Goal: Obtain resource: Obtain resource

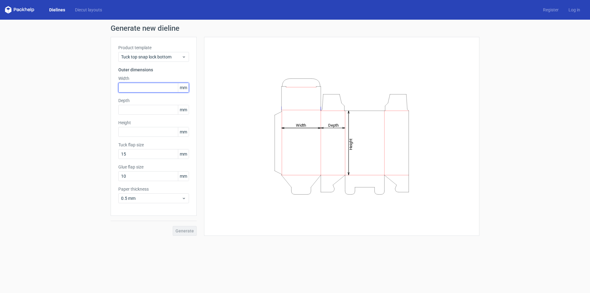
click at [127, 83] on input "text" at bounding box center [153, 88] width 71 height 10
type input "70"
click at [127, 110] on input "text" at bounding box center [153, 110] width 71 height 10
type input "70"
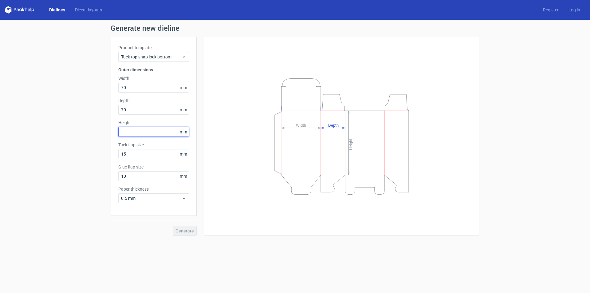
click at [131, 130] on input "text" at bounding box center [153, 132] width 71 height 10
type input "190"
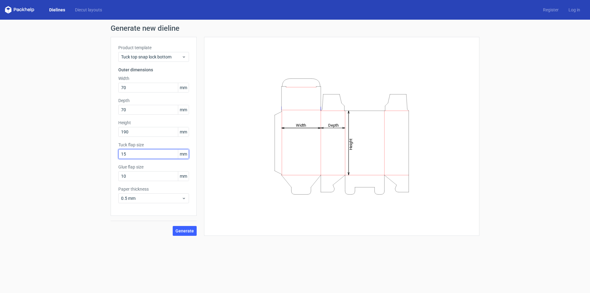
drag, startPoint x: 127, startPoint y: 155, endPoint x: 119, endPoint y: 152, distance: 8.7
click at [119, 152] on input "15" at bounding box center [153, 154] width 71 height 10
type input "20"
drag, startPoint x: 131, startPoint y: 175, endPoint x: 119, endPoint y: 175, distance: 12.0
click at [119, 175] on input "10" at bounding box center [153, 176] width 71 height 10
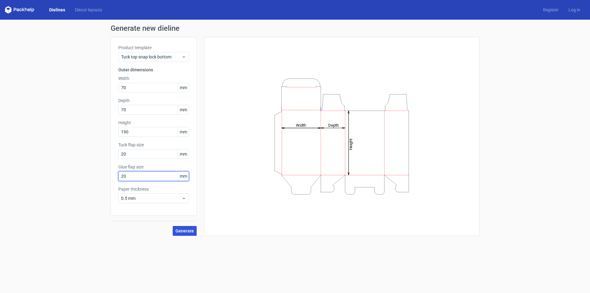
type input "20"
click at [183, 230] on span "Generate" at bounding box center [184, 230] width 18 height 4
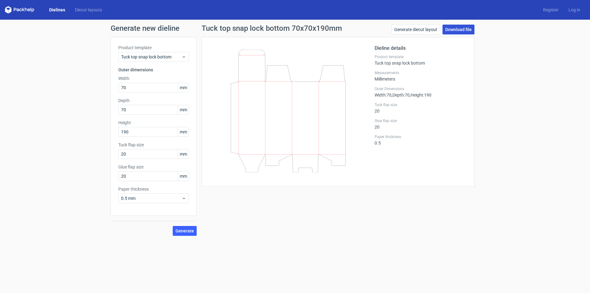
click at [457, 29] on link "Download file" at bounding box center [458, 30] width 32 height 10
click at [412, 28] on link "Generate diecut layout" at bounding box center [415, 30] width 49 height 10
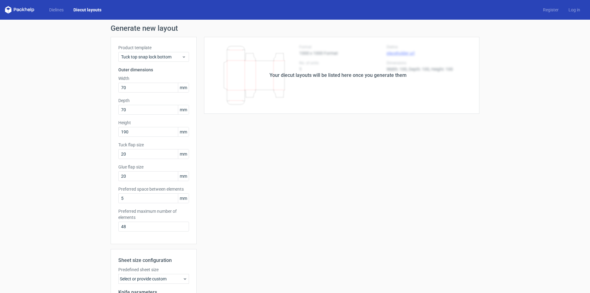
click at [406, 80] on div "Your diecut layouts will be listed here once you generate them" at bounding box center [338, 75] width 282 height 77
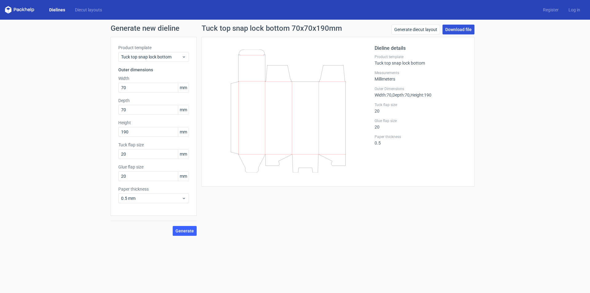
click at [459, 31] on link "Download file" at bounding box center [458, 30] width 32 height 10
drag, startPoint x: 138, startPoint y: 131, endPoint x: 120, endPoint y: 129, distance: 17.9
click at [120, 129] on input "190" at bounding box center [153, 132] width 71 height 10
type input "248"
click at [173, 226] on button "Generate" at bounding box center [185, 231] width 24 height 10
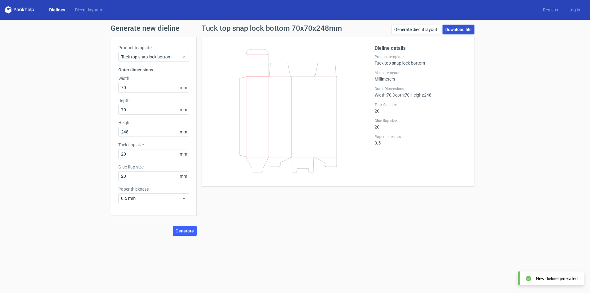
click at [454, 28] on link "Download file" at bounding box center [458, 30] width 32 height 10
click at [164, 57] on span "Tuck top snap lock bottom" at bounding box center [151, 57] width 60 height 6
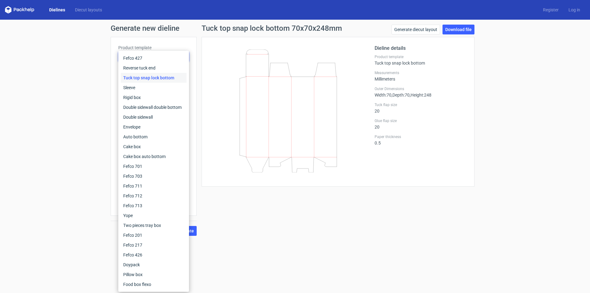
click at [204, 58] on div "Dieline details Product template Tuck top snap lock bottom Measurements Millime…" at bounding box center [337, 112] width 273 height 150
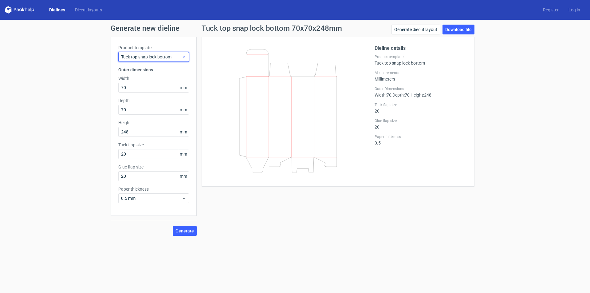
click at [171, 60] on div "Tuck top snap lock bottom" at bounding box center [153, 57] width 71 height 10
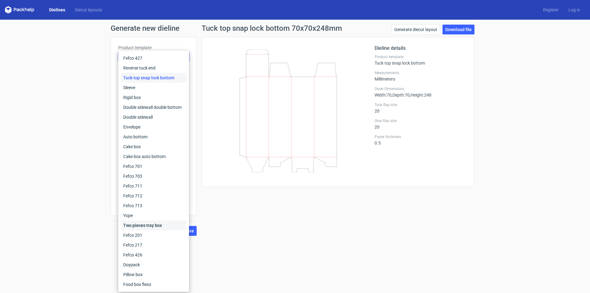
click at [158, 228] on div "Two pieces tray box" at bounding box center [154, 225] width 66 height 10
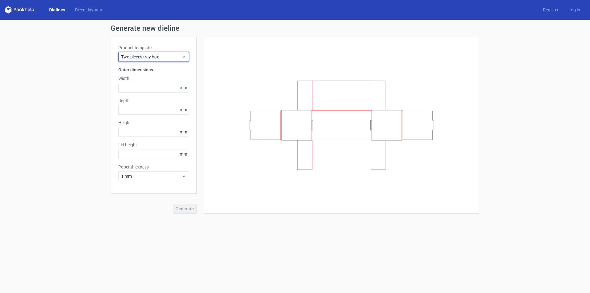
click at [154, 60] on div "Two pieces tray box" at bounding box center [153, 57] width 71 height 10
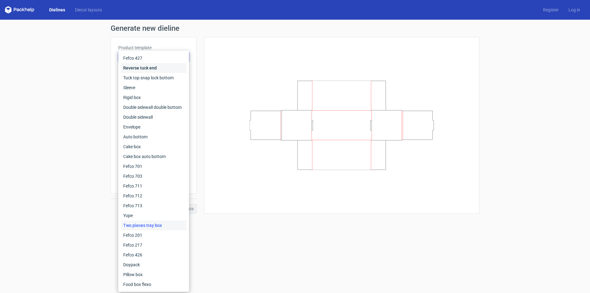
click at [153, 71] on div "Reverse tuck end" at bounding box center [154, 68] width 66 height 10
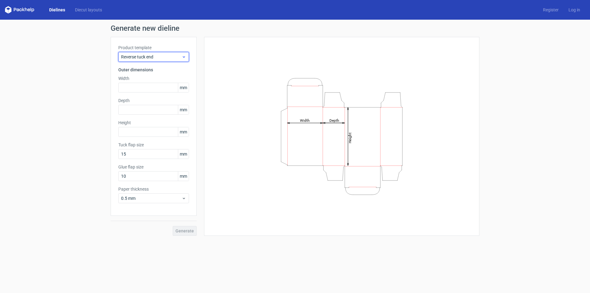
click at [153, 57] on span "Reverse tuck end" at bounding box center [151, 57] width 60 height 6
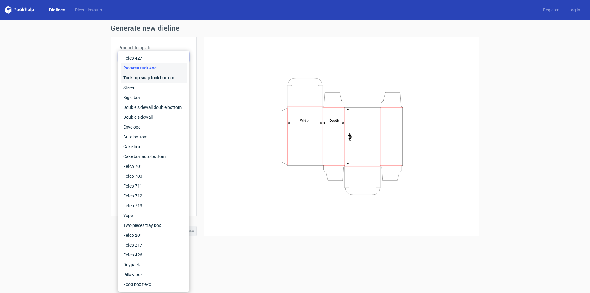
click at [149, 78] on div "Tuck top snap lock bottom" at bounding box center [154, 78] width 66 height 10
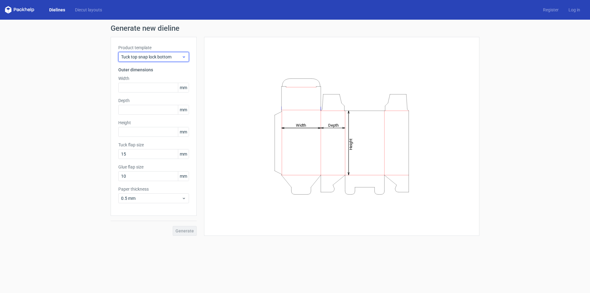
click at [153, 56] on span "Tuck top snap lock bottom" at bounding box center [151, 57] width 60 height 6
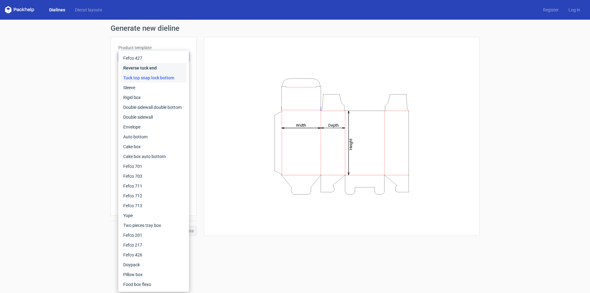
click at [150, 69] on div "Reverse tuck end" at bounding box center [154, 68] width 66 height 10
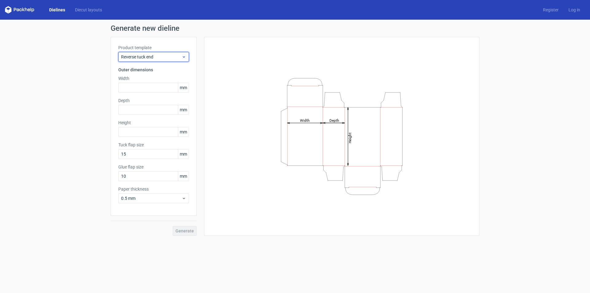
click at [154, 57] on span "Reverse tuck end" at bounding box center [151, 57] width 60 height 6
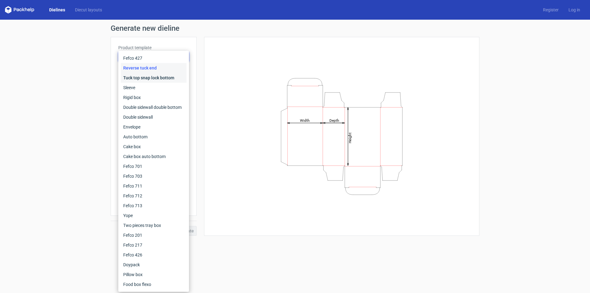
click at [150, 77] on div "Tuck top snap lock bottom" at bounding box center [154, 78] width 66 height 10
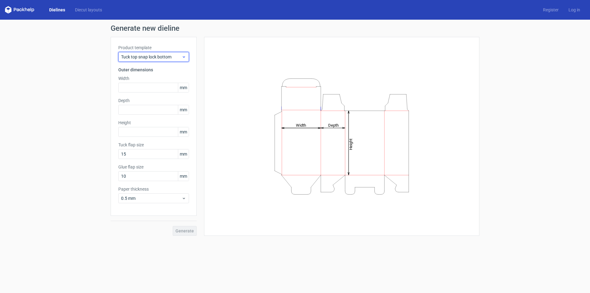
click at [149, 53] on div "Tuck top snap lock bottom" at bounding box center [153, 57] width 71 height 10
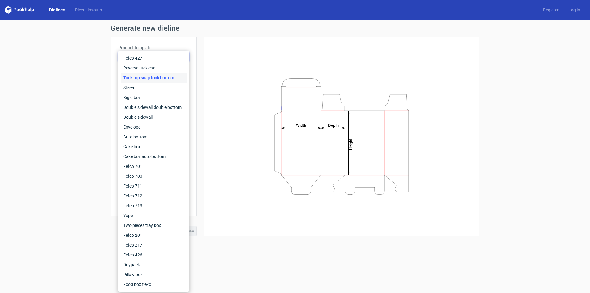
click at [146, 75] on div "Tuck top snap lock bottom" at bounding box center [154, 78] width 66 height 10
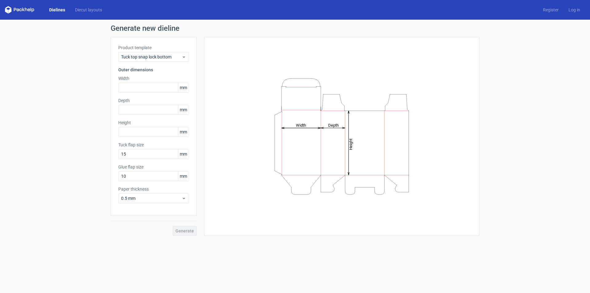
click at [149, 50] on label "Product template" at bounding box center [153, 48] width 71 height 6
click at [149, 56] on span "Tuck top snap lock bottom" at bounding box center [151, 57] width 60 height 6
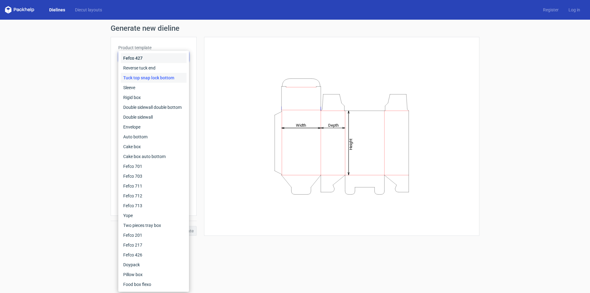
click at [149, 56] on div "Fefco 427" at bounding box center [154, 58] width 66 height 10
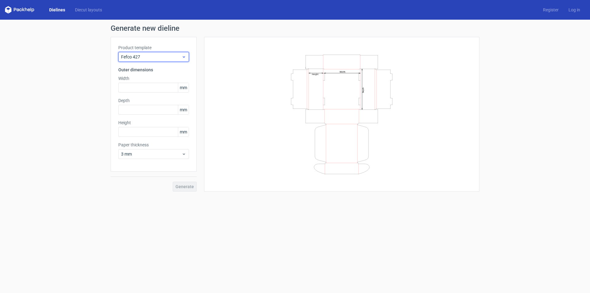
click at [150, 59] on span "Fefco 427" at bounding box center [151, 57] width 60 height 6
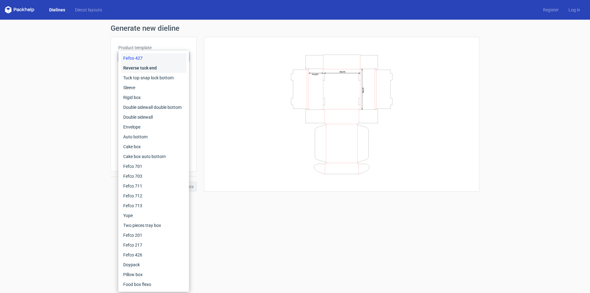
click at [157, 72] on div "Reverse tuck end" at bounding box center [154, 68] width 66 height 10
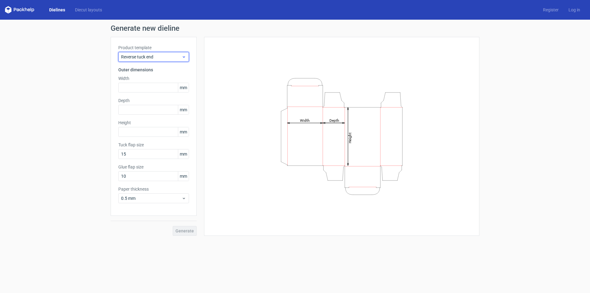
click at [157, 54] on span "Reverse tuck end" at bounding box center [151, 57] width 60 height 6
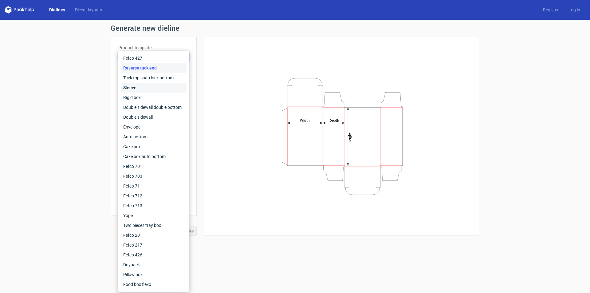
click at [143, 91] on div "Sleeve" at bounding box center [154, 88] width 66 height 10
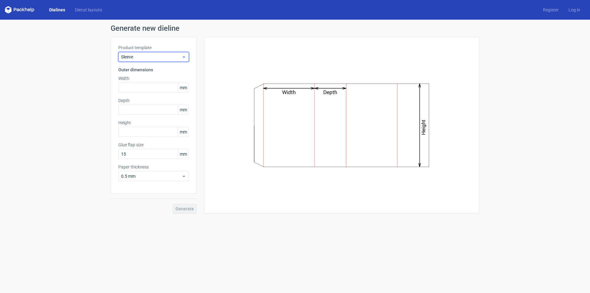
click at [159, 56] on span "Sleeve" at bounding box center [151, 57] width 60 height 6
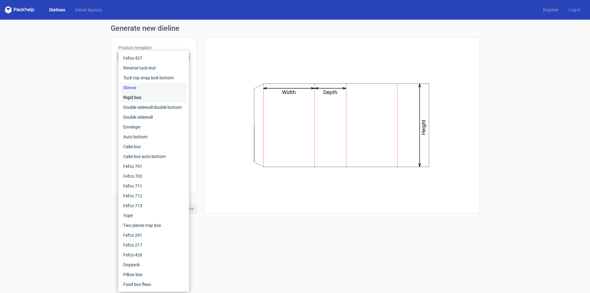
click at [142, 95] on div "Rigid box" at bounding box center [154, 97] width 66 height 10
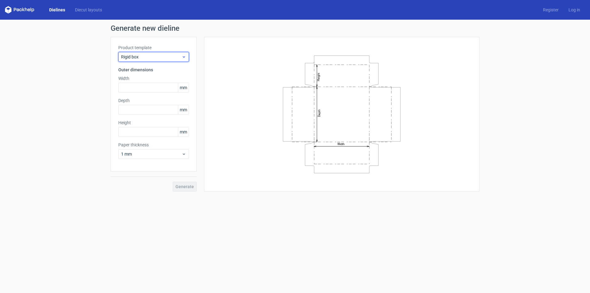
click at [158, 59] on span "Rigid box" at bounding box center [151, 57] width 60 height 6
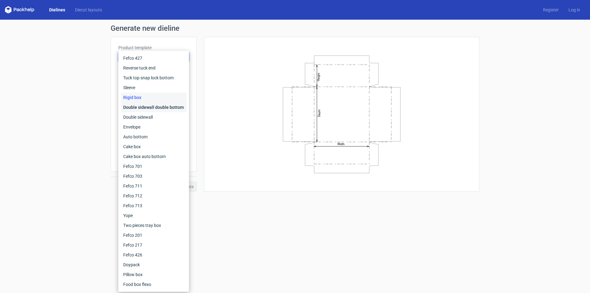
click at [144, 108] on div "Double sidewall double bottom" at bounding box center [154, 107] width 66 height 10
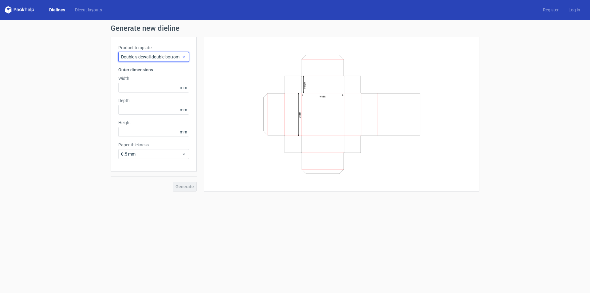
click at [161, 56] on span "Double sidewall double bottom" at bounding box center [151, 57] width 60 height 6
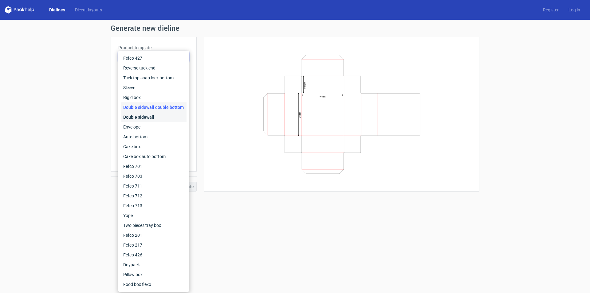
click at [148, 117] on div "Double sidewall" at bounding box center [154, 117] width 66 height 10
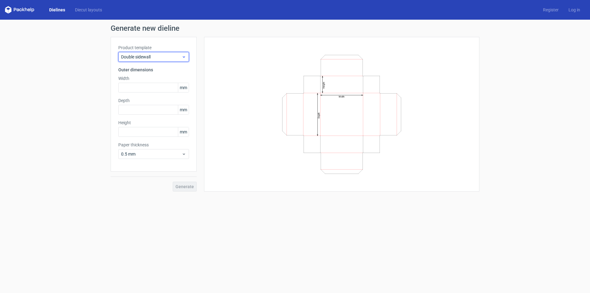
click at [177, 56] on span "Double sidewall" at bounding box center [151, 57] width 60 height 6
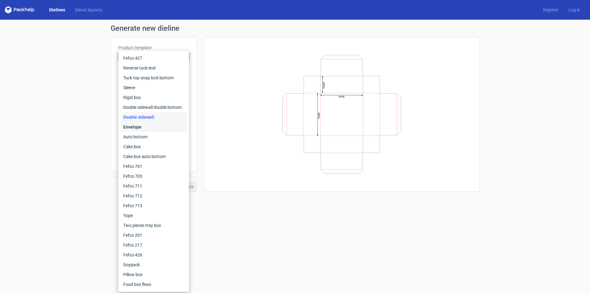
click at [145, 126] on div "Envelope" at bounding box center [154, 127] width 66 height 10
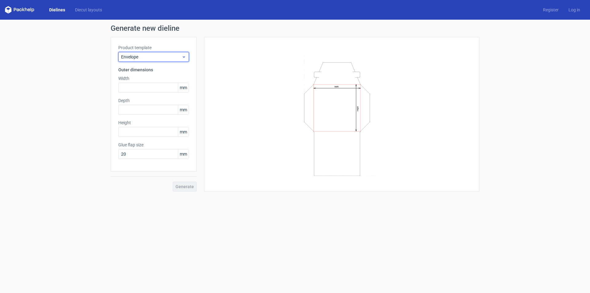
click at [158, 55] on span "Envelope" at bounding box center [151, 57] width 60 height 6
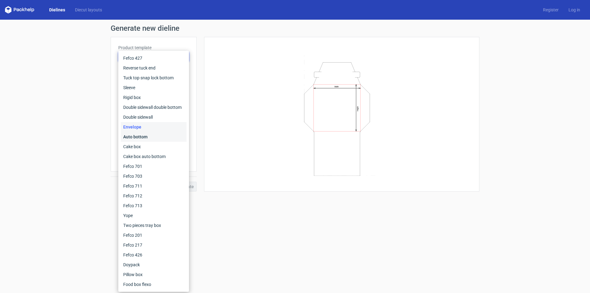
click at [143, 136] on div "Auto bottom" at bounding box center [154, 137] width 66 height 10
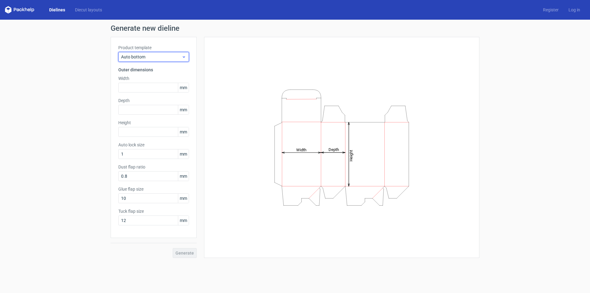
click at [169, 54] on span "Auto bottom" at bounding box center [151, 57] width 60 height 6
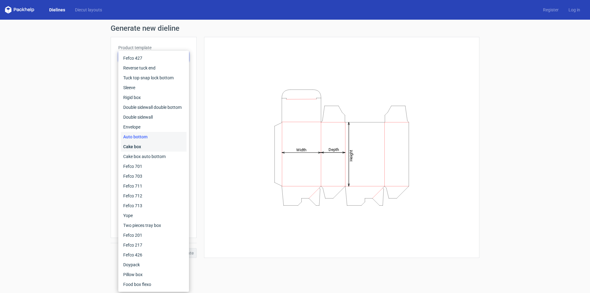
click at [146, 145] on div "Cake box" at bounding box center [154, 147] width 66 height 10
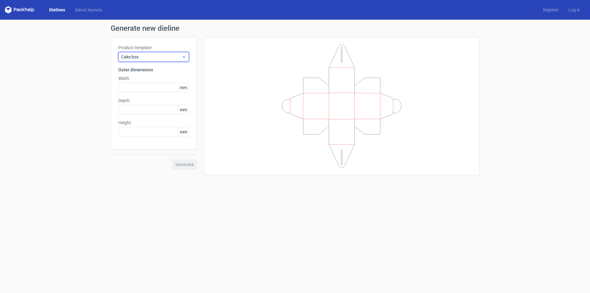
click at [176, 58] on span "Cake box" at bounding box center [151, 57] width 60 height 6
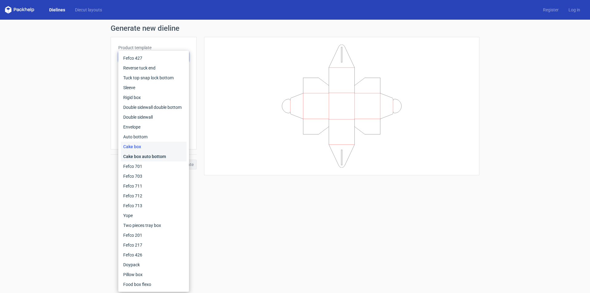
click at [145, 152] on div "Cake box auto bottom" at bounding box center [154, 156] width 66 height 10
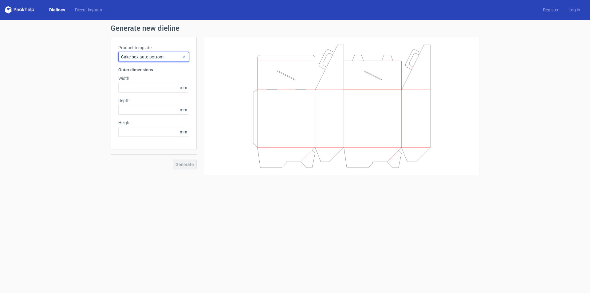
click at [166, 55] on span "Cake box auto bottom" at bounding box center [151, 57] width 60 height 6
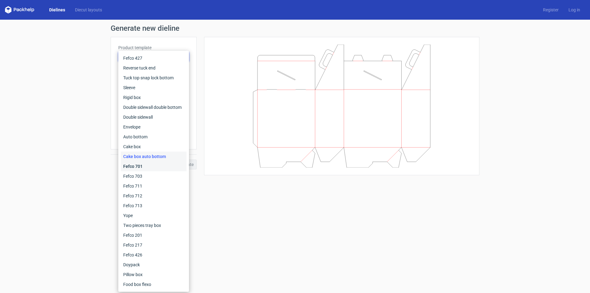
click at [144, 169] on div "Fefco 701" at bounding box center [154, 166] width 66 height 10
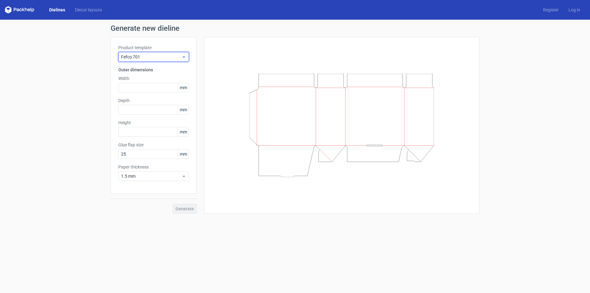
click at [160, 56] on span "Fefco 701" at bounding box center [151, 57] width 60 height 6
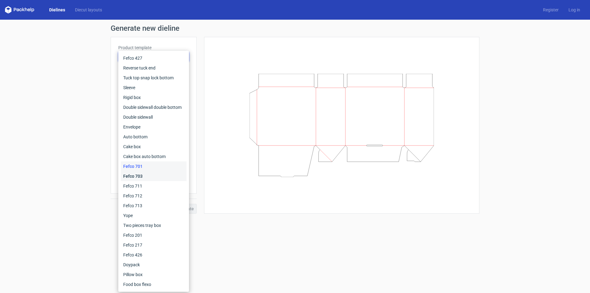
click at [134, 174] on div "Fefco 703" at bounding box center [154, 176] width 66 height 10
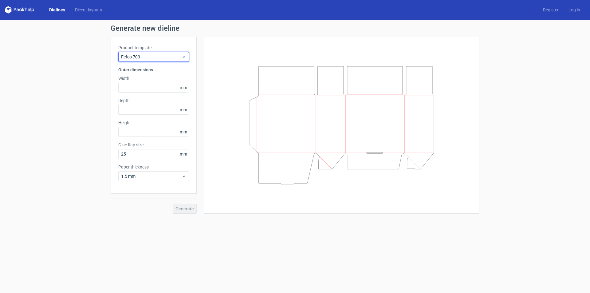
click at [181, 61] on div "Fefco 703" at bounding box center [153, 57] width 71 height 10
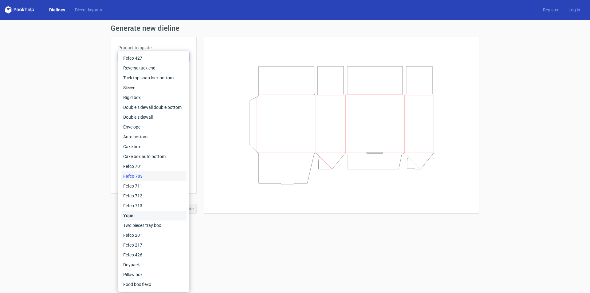
click at [136, 212] on div "Yope" at bounding box center [154, 215] width 66 height 10
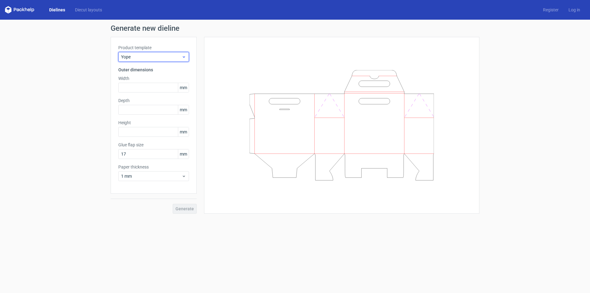
click at [154, 60] on div "Yope" at bounding box center [153, 57] width 71 height 10
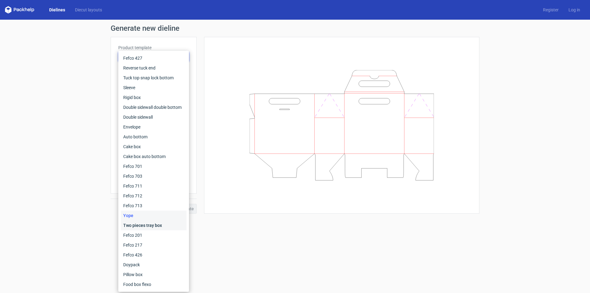
click at [147, 224] on div "Two pieces tray box" at bounding box center [154, 225] width 66 height 10
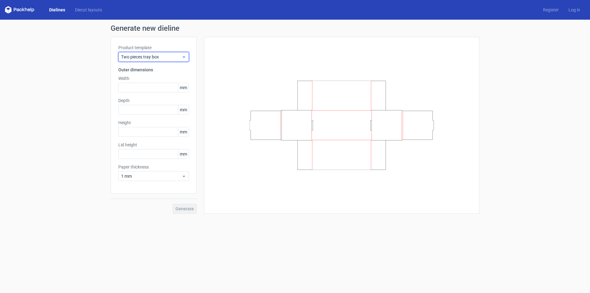
click at [149, 60] on div "Two pieces tray box" at bounding box center [153, 57] width 71 height 10
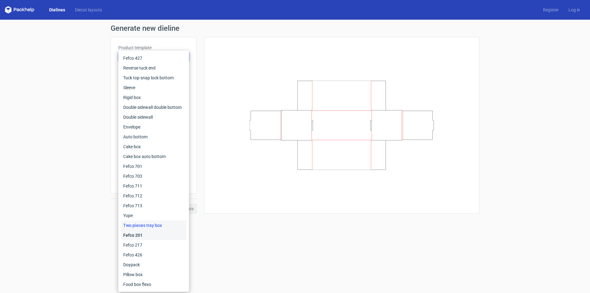
click at [136, 235] on div "Fefco 201" at bounding box center [154, 235] width 66 height 10
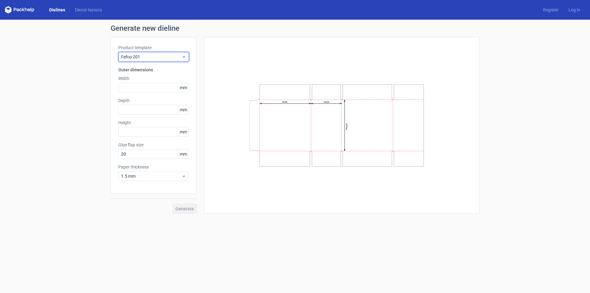
click at [157, 60] on div "Fefco 201" at bounding box center [153, 57] width 71 height 10
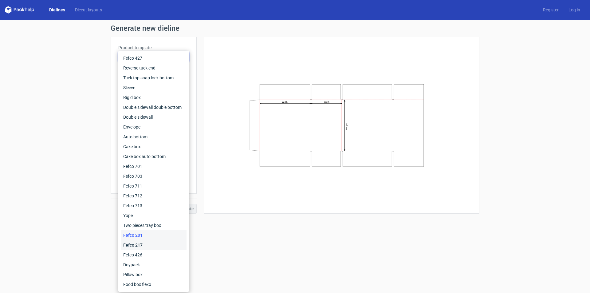
click at [134, 244] on div "Fefco 217" at bounding box center [154, 245] width 66 height 10
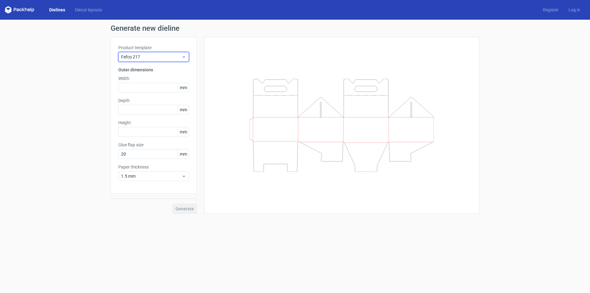
click at [151, 59] on span "Fefco 217" at bounding box center [151, 57] width 60 height 6
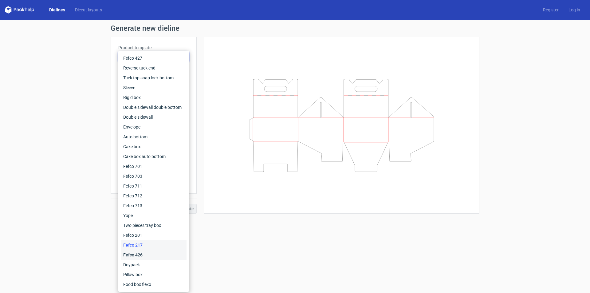
click at [140, 254] on div "Fefco 426" at bounding box center [154, 255] width 66 height 10
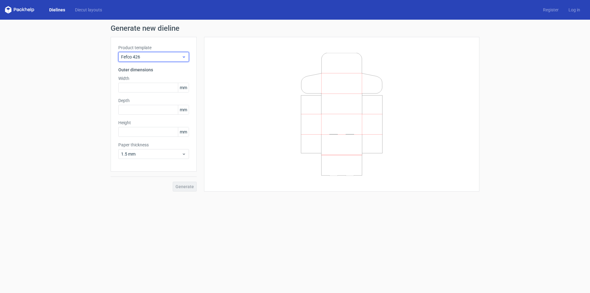
click at [164, 60] on div "Fefco 426" at bounding box center [153, 57] width 71 height 10
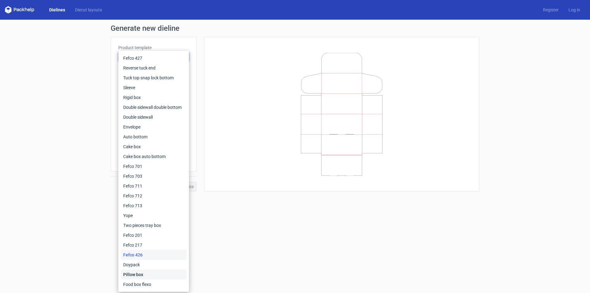
click at [134, 270] on div "Pillow box" at bounding box center [154, 274] width 66 height 10
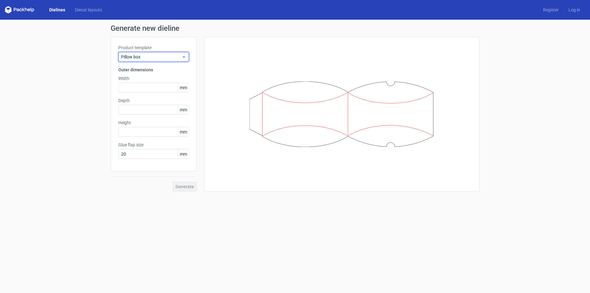
click at [147, 57] on span "Pillow box" at bounding box center [151, 57] width 60 height 6
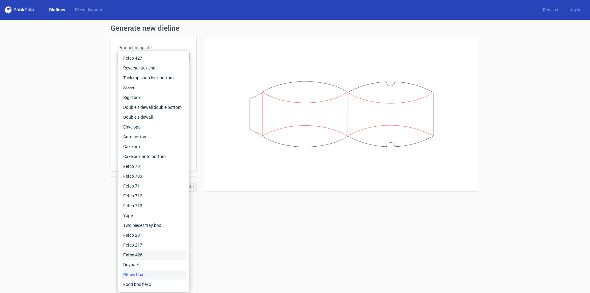
click at [147, 259] on div "Fefco 426" at bounding box center [154, 255] width 66 height 10
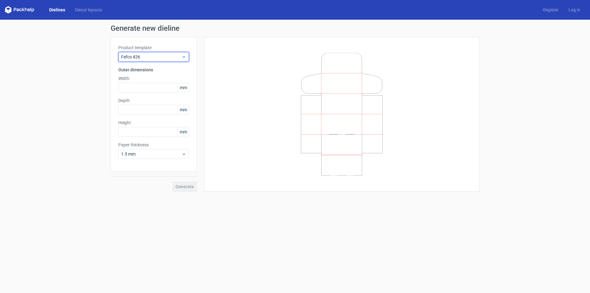
click at [160, 58] on span "Fefco 426" at bounding box center [151, 57] width 60 height 6
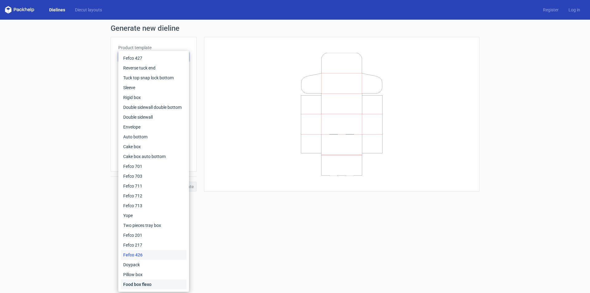
click at [143, 283] on div "Food box flexo" at bounding box center [154, 284] width 66 height 10
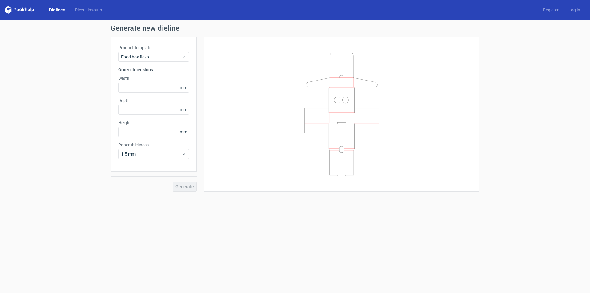
click at [149, 62] on div "Product template Food box flexo Outer dimensions Width mm Depth mm Height mm Pa…" at bounding box center [154, 104] width 86 height 134
click at [149, 57] on span "Food box flexo" at bounding box center [151, 57] width 60 height 6
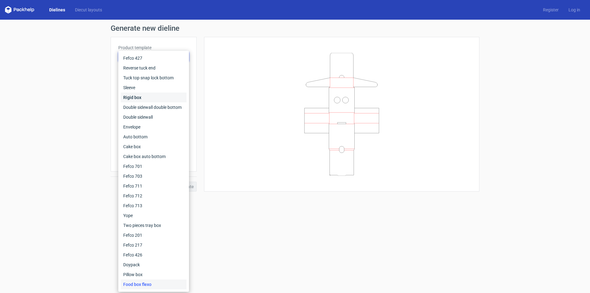
click at [142, 100] on div "Rigid box" at bounding box center [154, 97] width 66 height 10
